Goal: Task Accomplishment & Management: Use online tool/utility

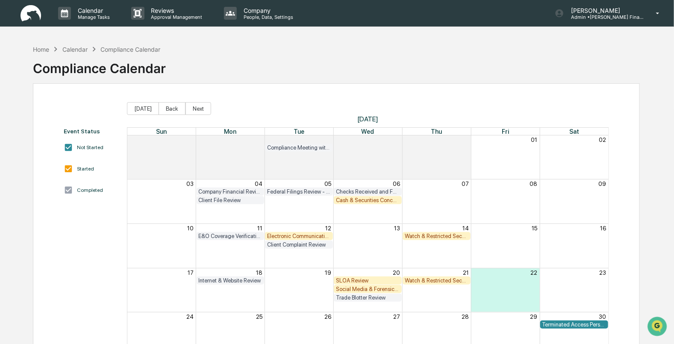
click at [295, 237] on div "Electronic Communication Review" at bounding box center [299, 236] width 64 height 6
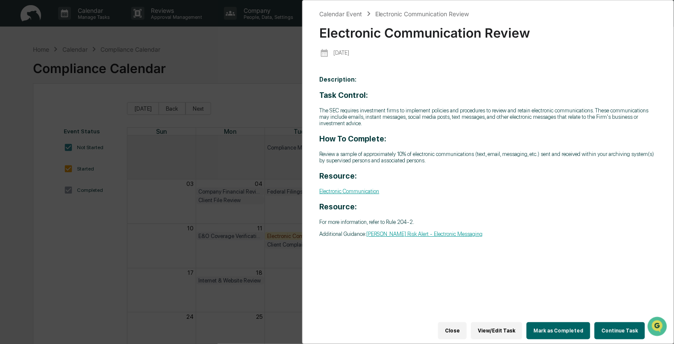
click at [570, 326] on button "Mark as Completed" at bounding box center [558, 330] width 64 height 17
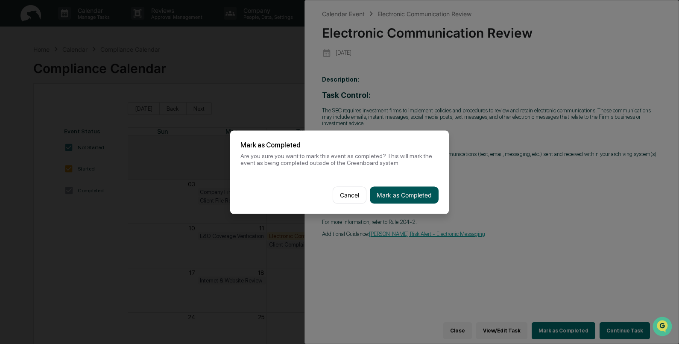
click at [403, 199] on button "Mark as Completed" at bounding box center [404, 194] width 69 height 17
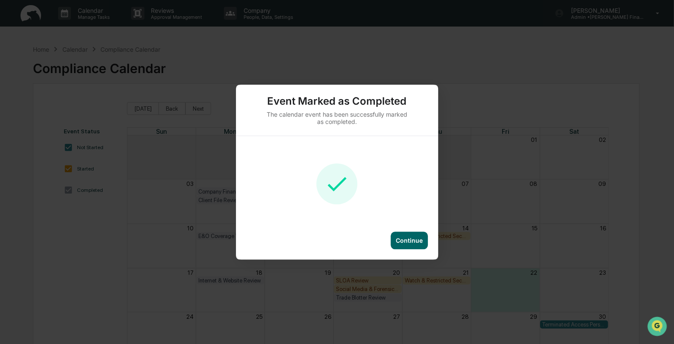
click at [408, 241] on div "Continue" at bounding box center [409, 240] width 27 height 7
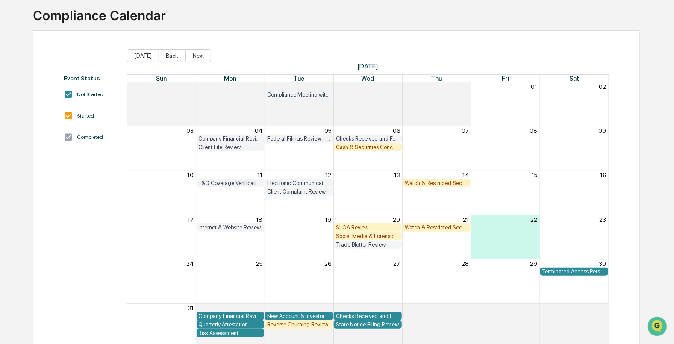
scroll to position [75, 0]
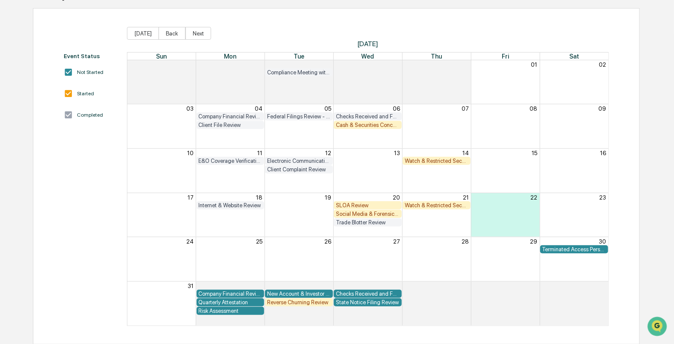
click at [352, 127] on div "Cash & Securities Concentration Review" at bounding box center [368, 125] width 64 height 6
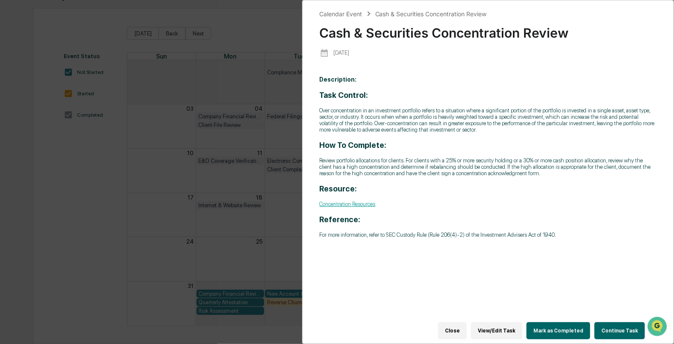
click at [611, 325] on button "Continue Task" at bounding box center [619, 330] width 50 height 17
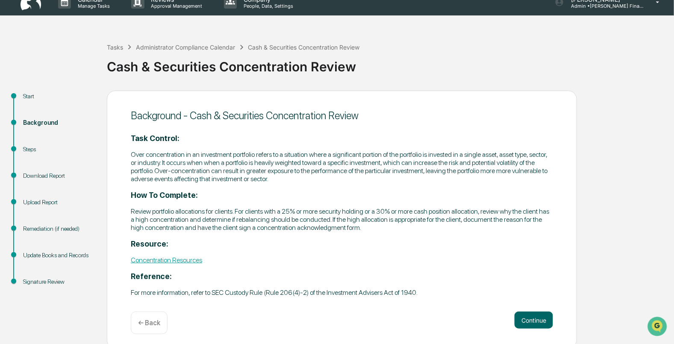
scroll to position [18, 0]
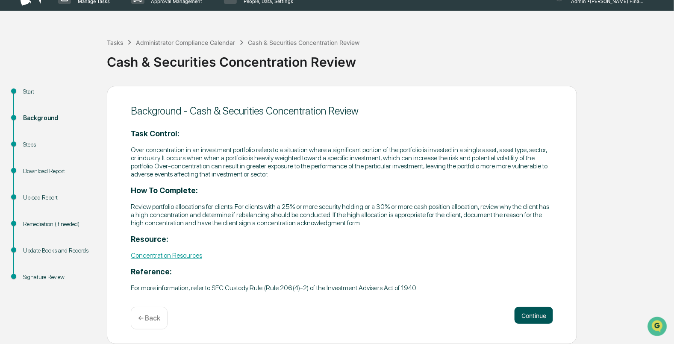
click at [542, 319] on button "Continue" at bounding box center [533, 315] width 38 height 17
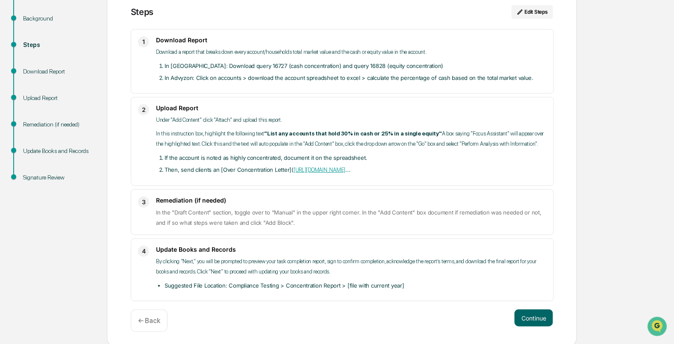
scroll to position [117, 0]
